Goal: Information Seeking & Learning: Check status

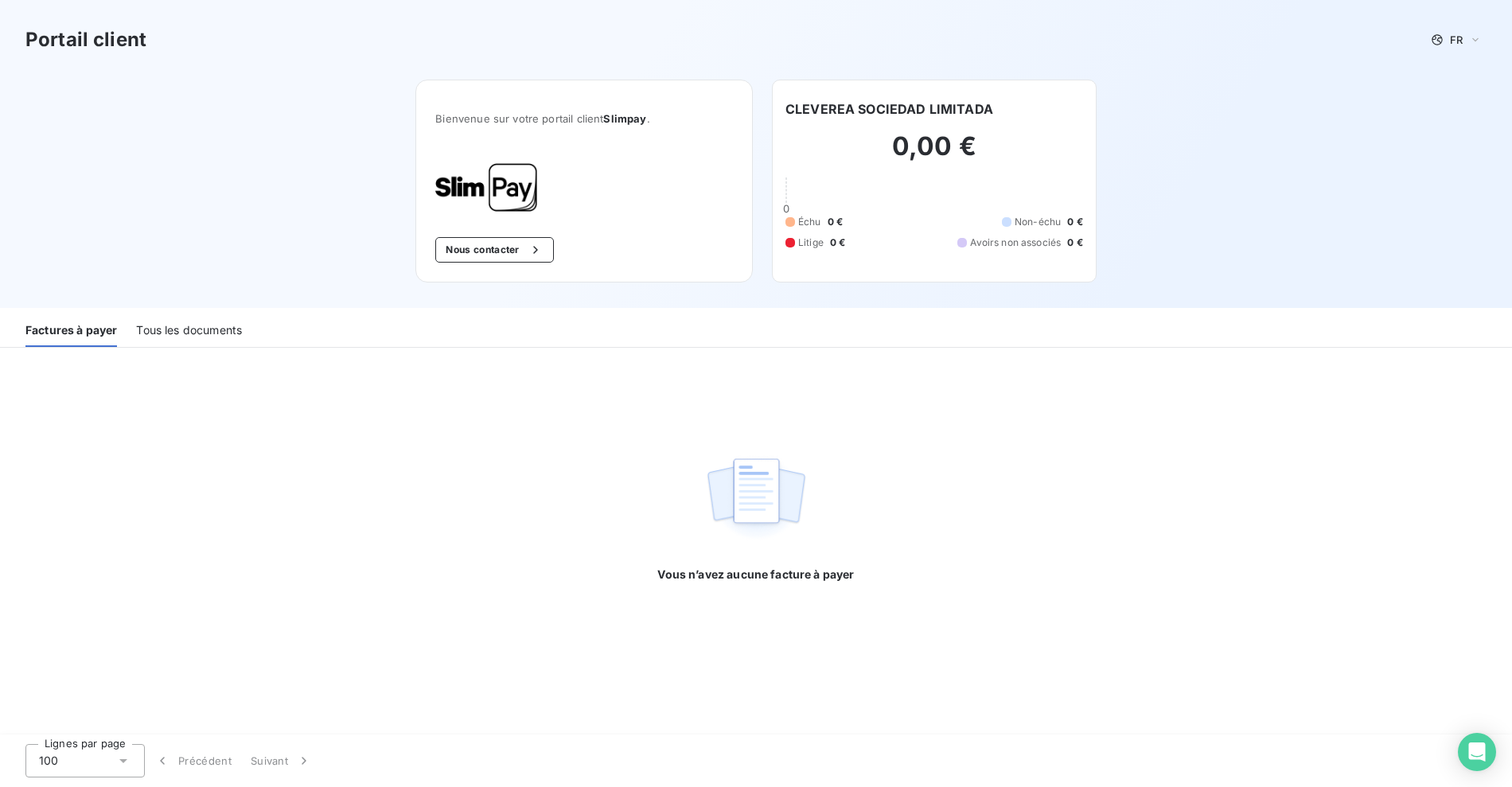
click at [179, 319] on div "Tous les documents" at bounding box center [189, 330] width 106 height 33
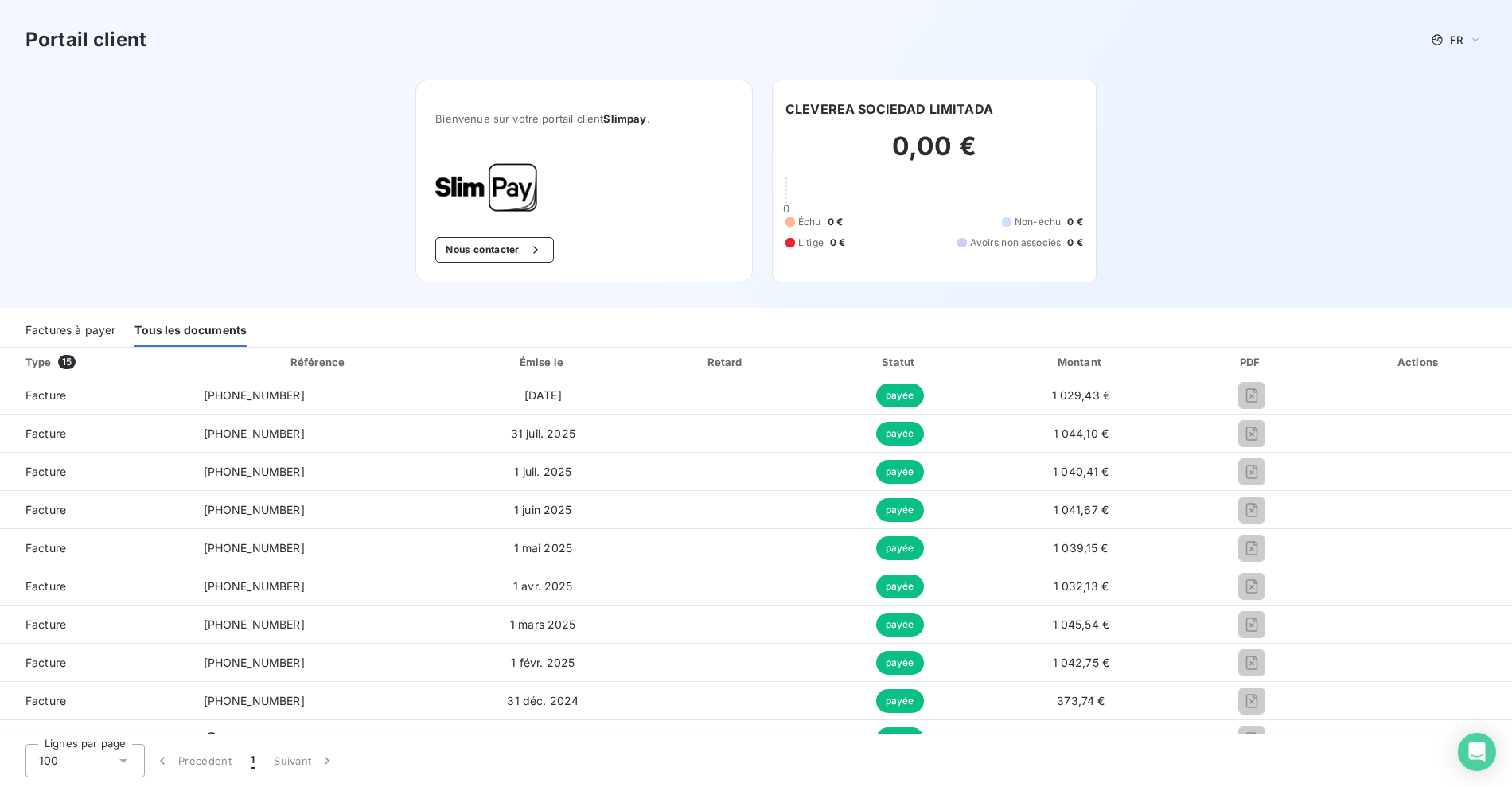
click at [74, 330] on div "Factures à payer" at bounding box center [70, 330] width 90 height 33
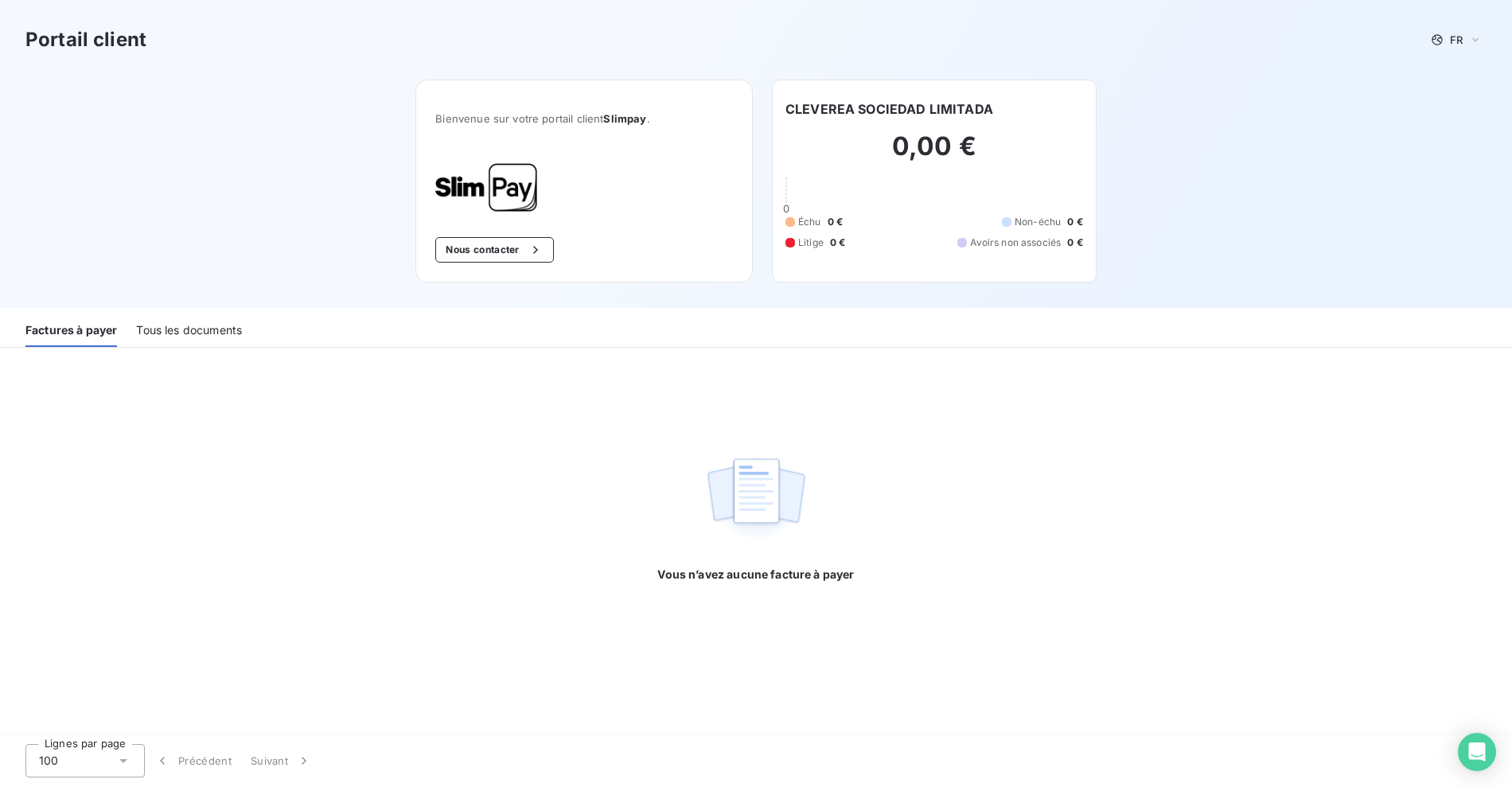
click at [235, 241] on div "Portail client FR Bienvenue sur votre portail client Slimpay . Nous contacter C…" at bounding box center [756, 154] width 1512 height 308
click at [234, 240] on div "Portail client FR Bienvenue sur votre portail client Slimpay . Nous contacter C…" at bounding box center [756, 154] width 1512 height 308
click at [232, 240] on div "Portail client FR Bienvenue sur votre portail client Slimpay . Nous contacter C…" at bounding box center [756, 154] width 1512 height 308
click at [234, 241] on div "Portail client FR Bienvenue sur votre portail client Slimpay . Nous contacter C…" at bounding box center [756, 154] width 1512 height 308
click at [285, 140] on div "Portail client FR Bienvenue sur votre portail client Slimpay . Nous contacter C…" at bounding box center [756, 154] width 1512 height 308
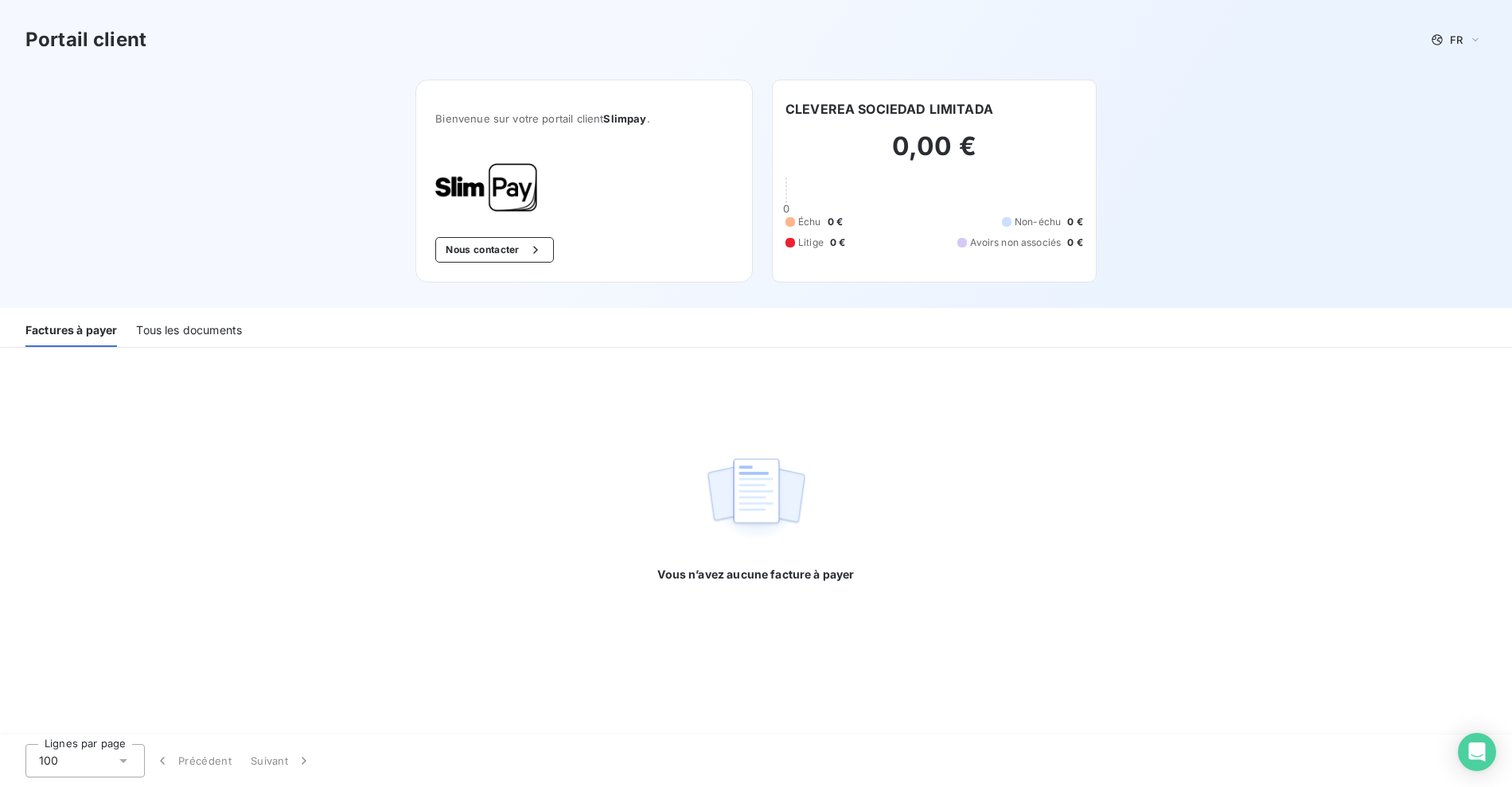
click at [1053, 129] on div "0,00 € 0 Échu 0 € Non-échu 0 € Litige 0 € Avoirs non associés 0 €" at bounding box center [935, 190] width 298 height 144
